Goal: Information Seeking & Learning: Learn about a topic

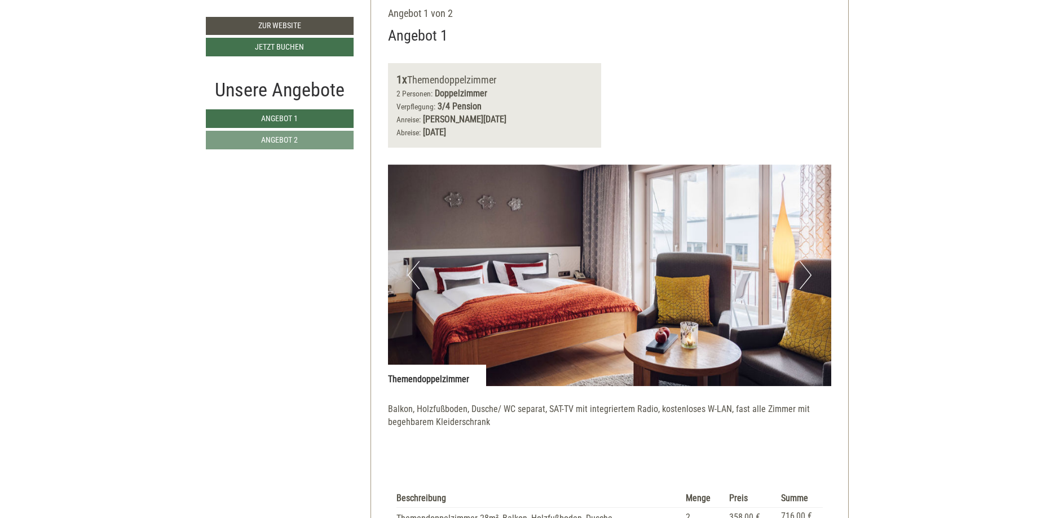
scroll to position [633, 0]
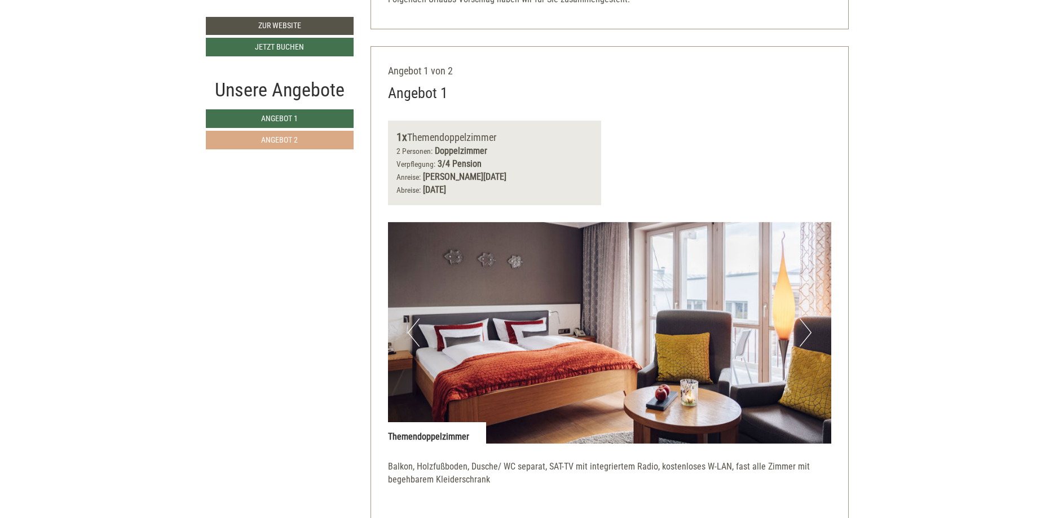
click at [281, 143] on span "Angebot 2" at bounding box center [279, 139] width 37 height 9
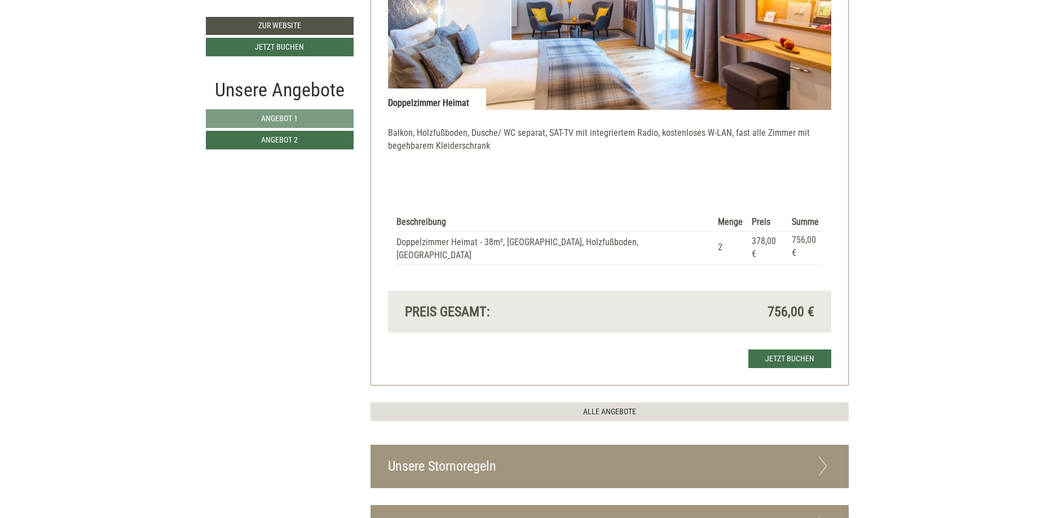
scroll to position [1254, 0]
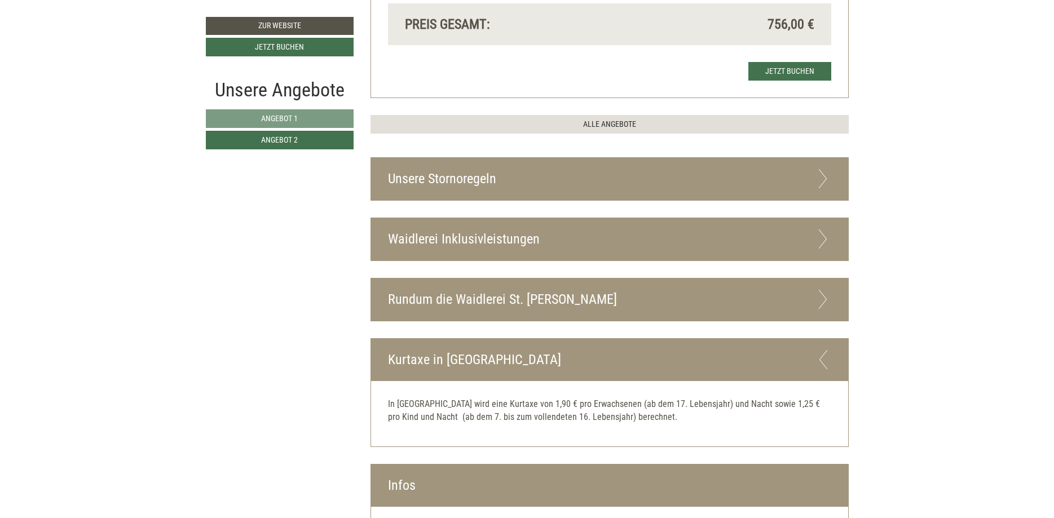
click at [816, 169] on icon at bounding box center [823, 178] width 16 height 19
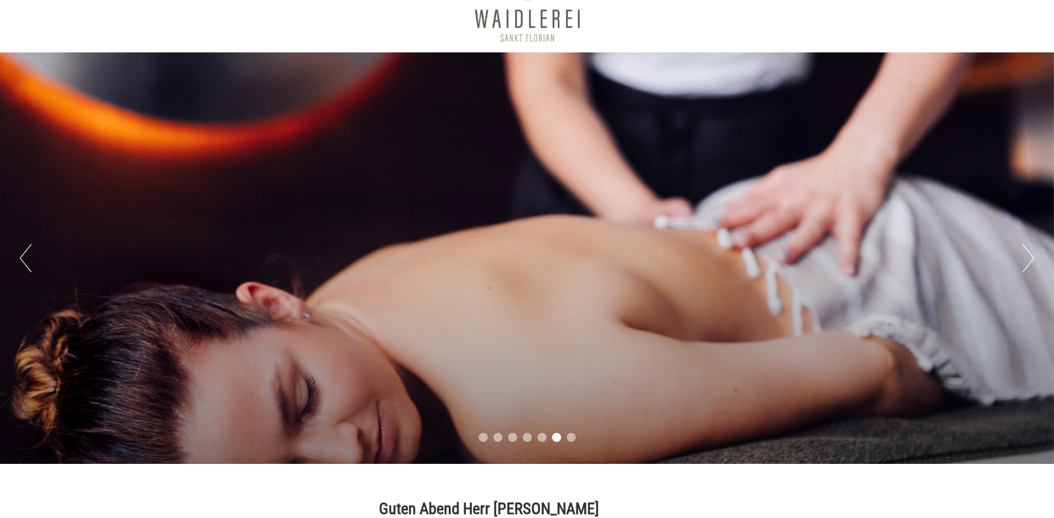
scroll to position [0, 0]
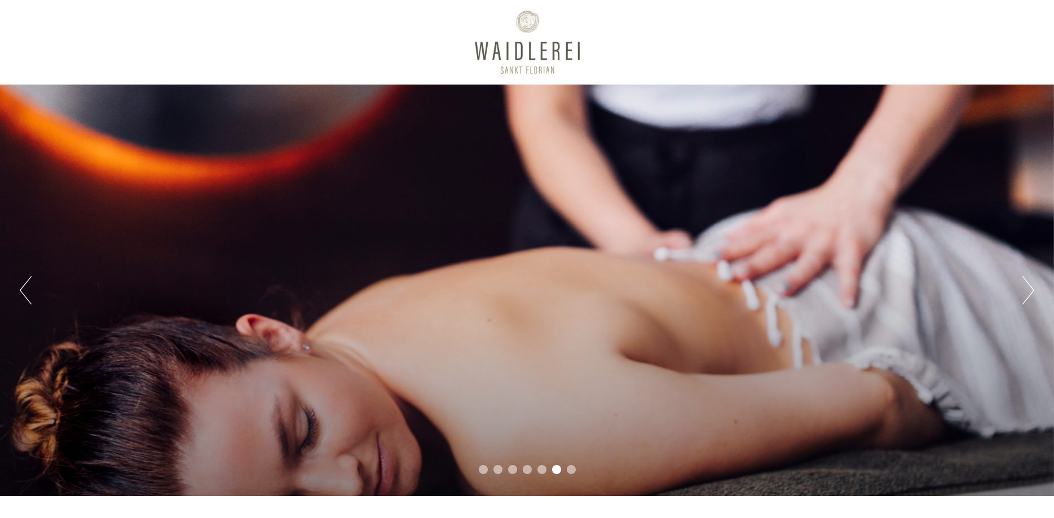
click at [29, 232] on div "Previous Next 1 2 3 4 5 6 7" at bounding box center [527, 291] width 1054 height 412
click at [30, 285] on button "Previous" at bounding box center [26, 290] width 12 height 28
click at [25, 291] on button "Previous" at bounding box center [26, 290] width 12 height 28
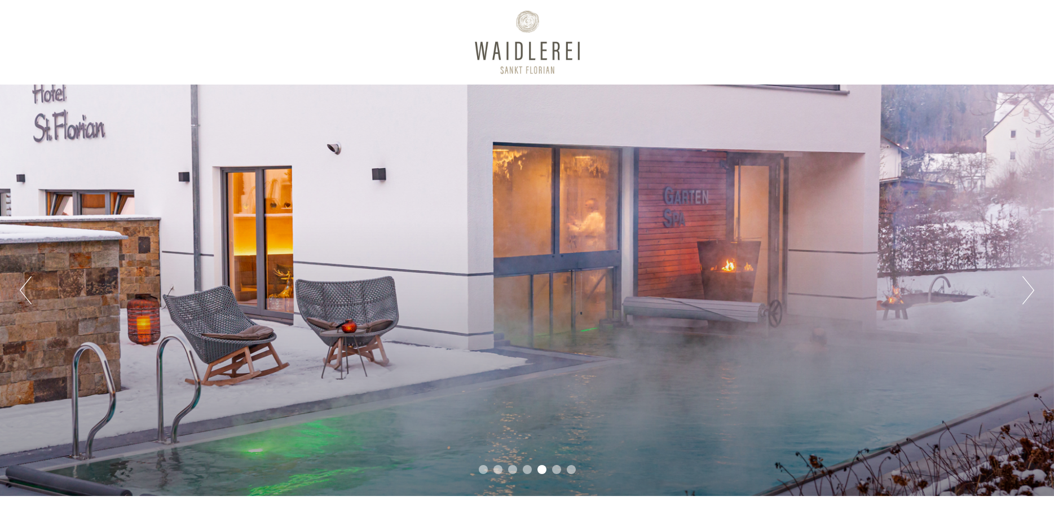
click at [25, 291] on button "Previous" at bounding box center [26, 290] width 12 height 28
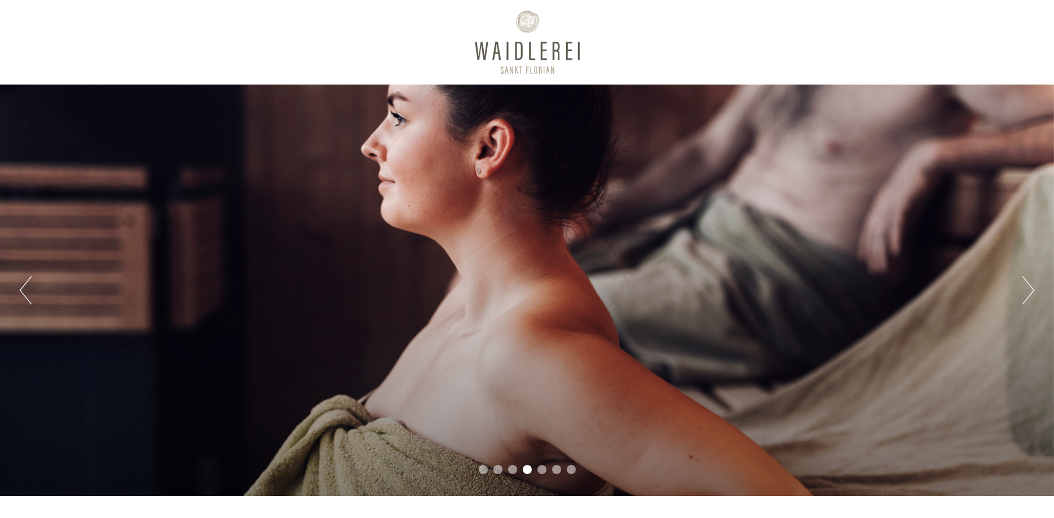
click at [25, 291] on button "Previous" at bounding box center [26, 290] width 12 height 28
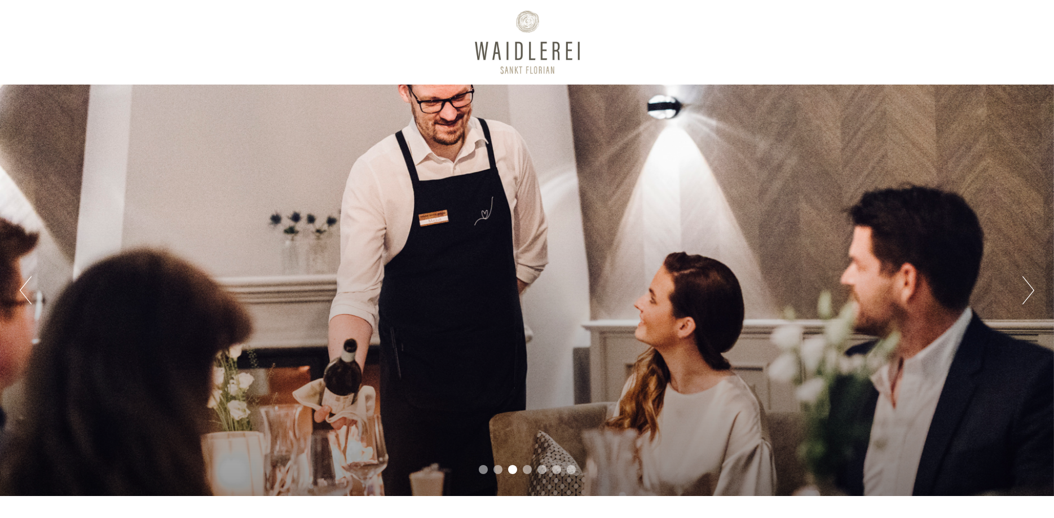
click at [25, 291] on button "Previous" at bounding box center [26, 290] width 12 height 28
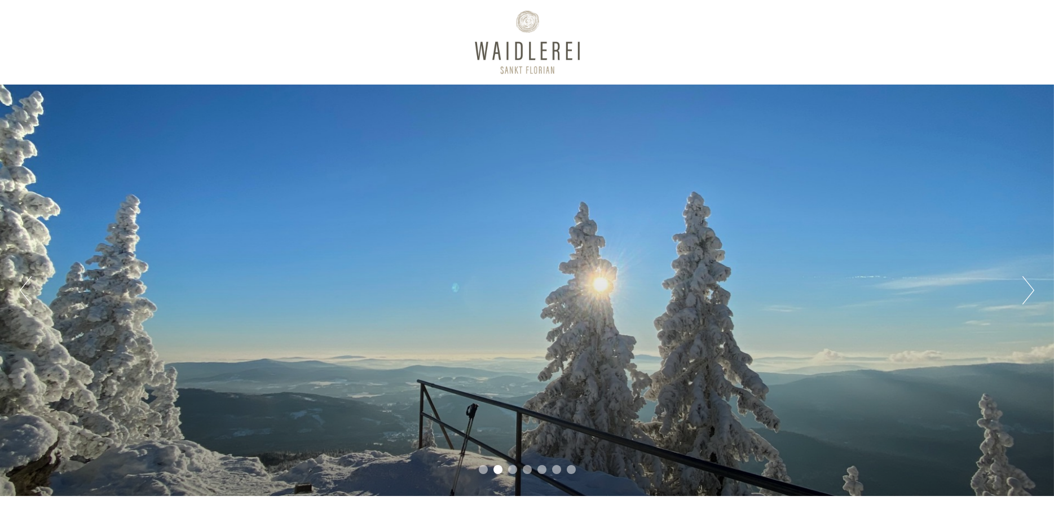
click at [23, 291] on button "Previous" at bounding box center [26, 290] width 12 height 28
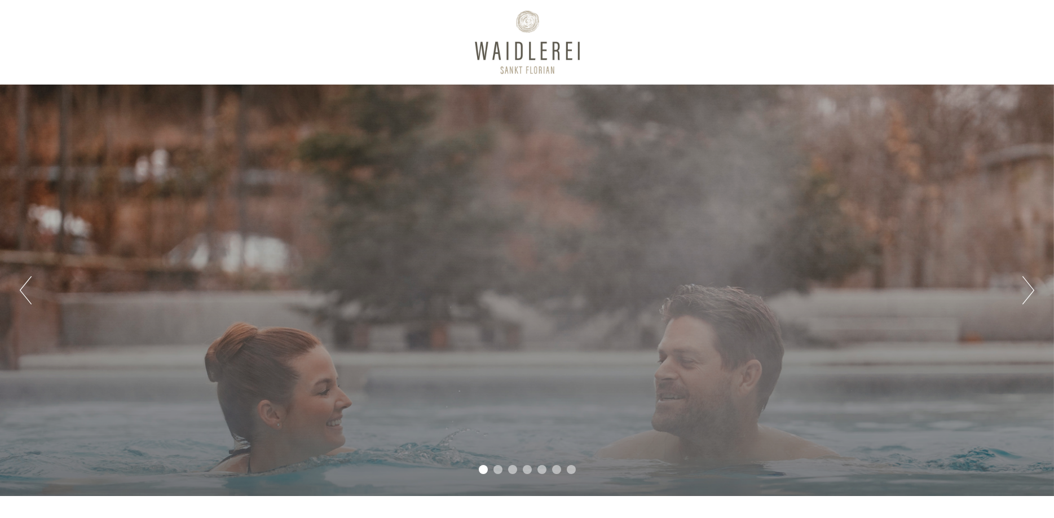
click at [23, 291] on button "Previous" at bounding box center [26, 290] width 12 height 28
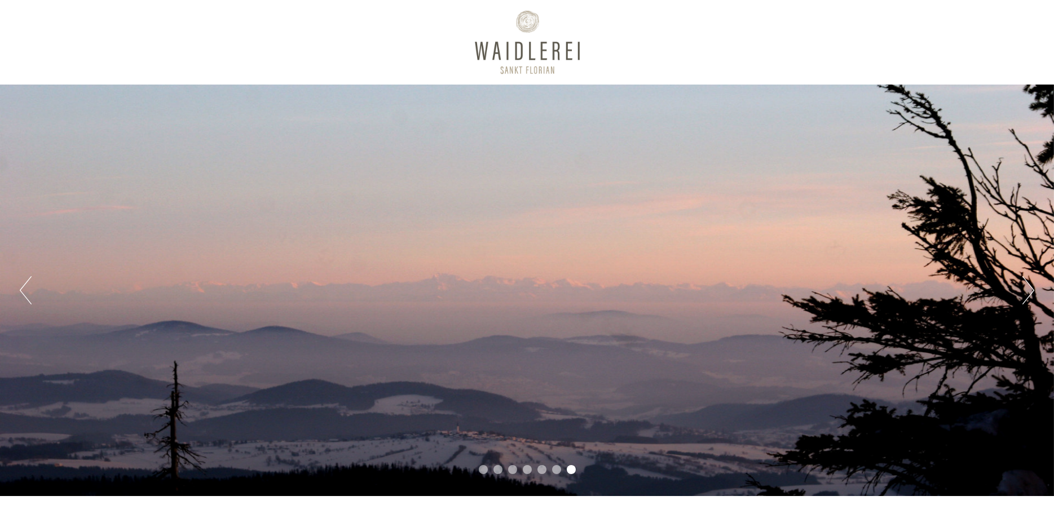
click at [23, 291] on button "Previous" at bounding box center [26, 290] width 12 height 28
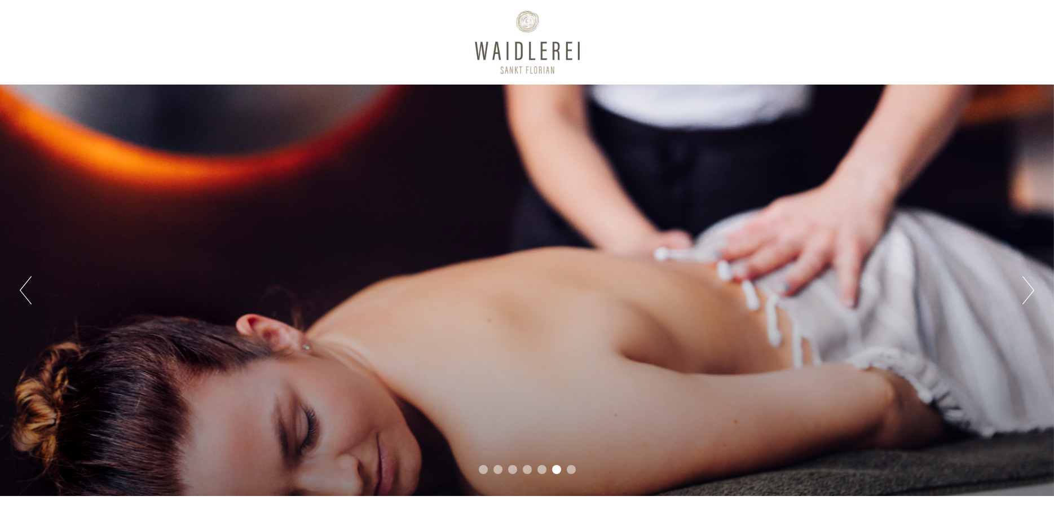
click at [23, 291] on button "Previous" at bounding box center [26, 290] width 12 height 28
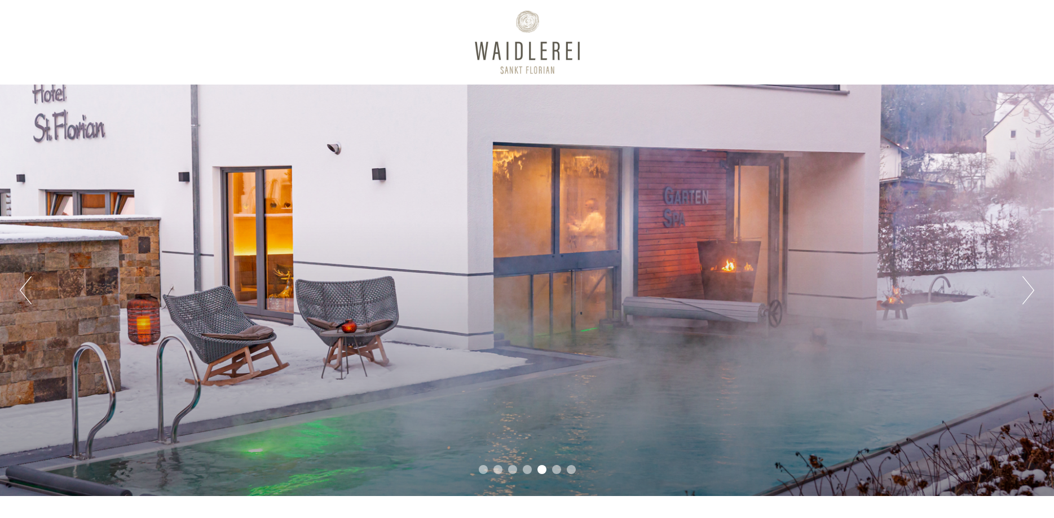
click at [23, 291] on button "Previous" at bounding box center [26, 290] width 12 height 28
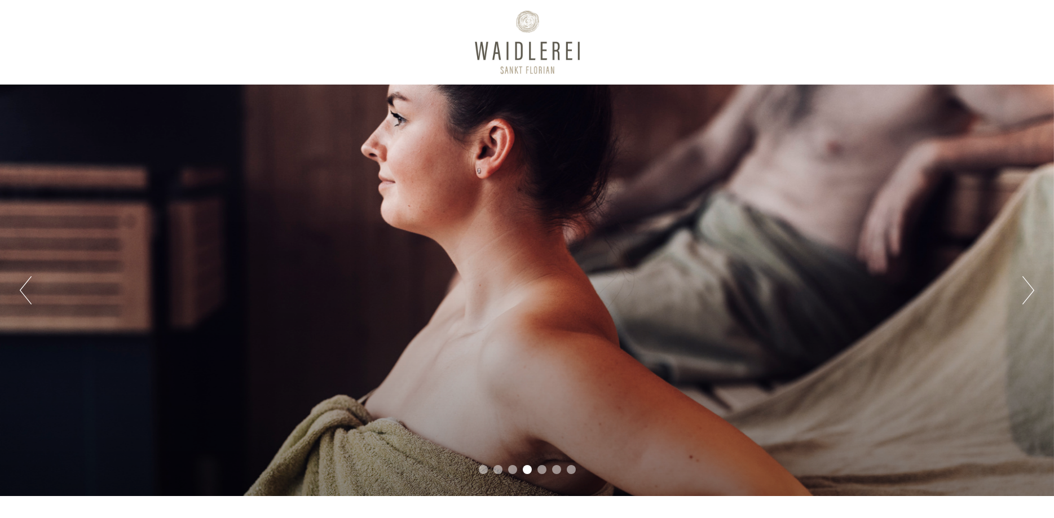
click at [23, 291] on button "Previous" at bounding box center [26, 290] width 12 height 28
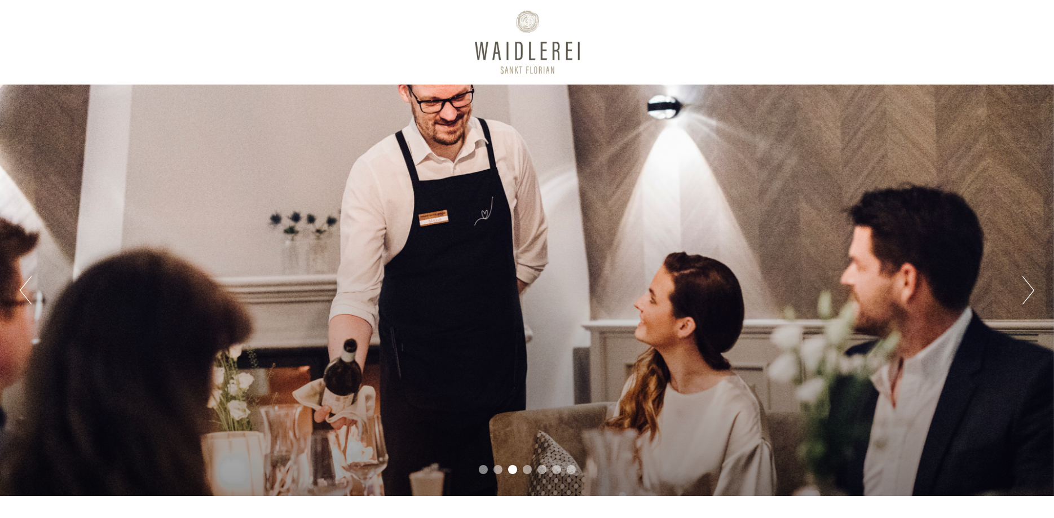
click at [23, 291] on button "Previous" at bounding box center [26, 290] width 12 height 28
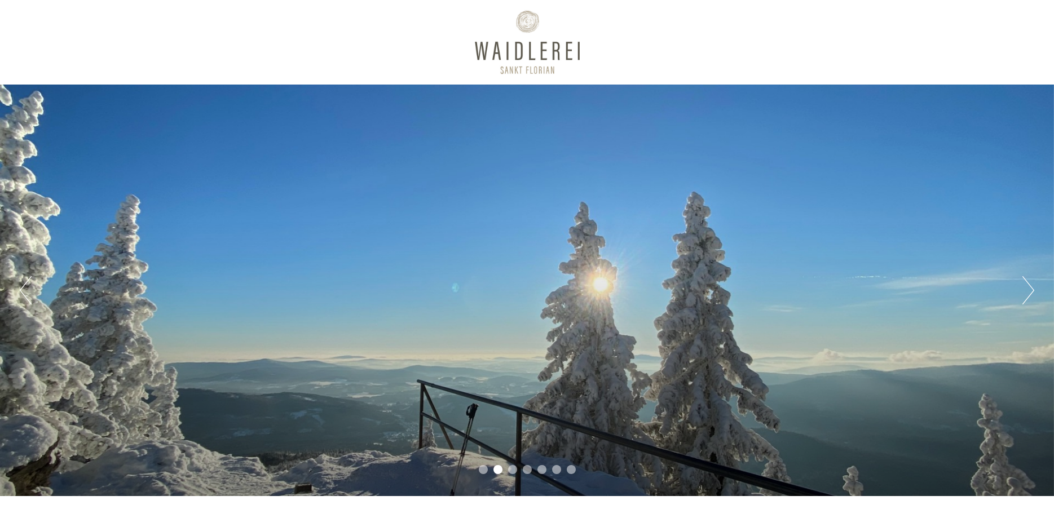
click at [23, 291] on button "Previous" at bounding box center [26, 290] width 12 height 28
